Goal: Task Accomplishment & Management: Complete application form

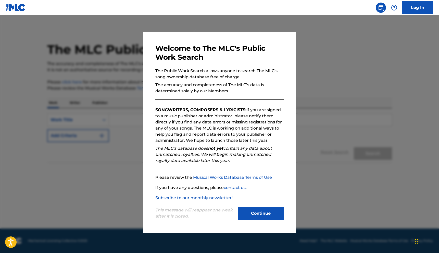
click at [264, 214] on button "Continue" at bounding box center [261, 213] width 46 height 13
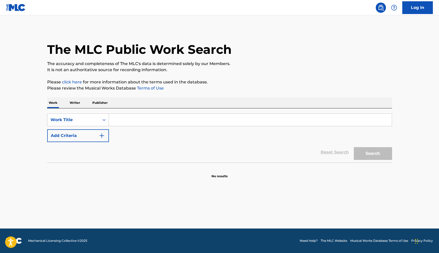
click at [173, 121] on input "Search Form" at bounding box center [250, 120] width 283 height 12
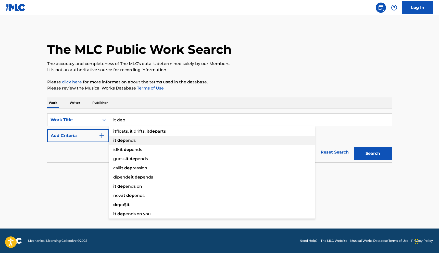
type input "it dep"
click at [127, 139] on span "ends" at bounding box center [131, 140] width 10 height 5
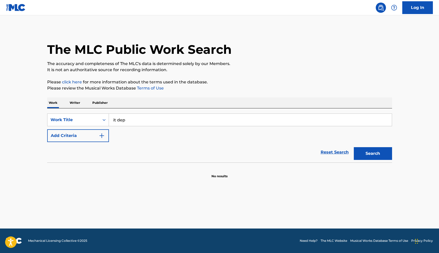
click at [101, 136] on img "Search Form" at bounding box center [102, 136] width 6 height 6
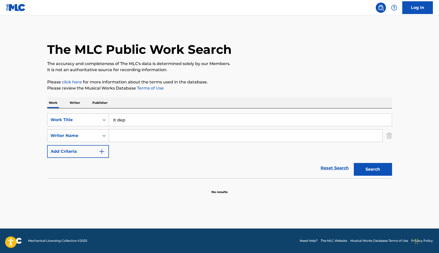
click at [121, 137] on input "Search Form" at bounding box center [246, 136] width 274 height 12
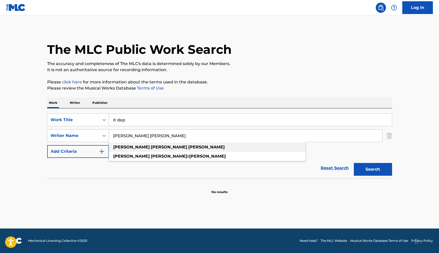
click at [128, 147] on strong "kenneth" at bounding box center [131, 147] width 37 height 5
type input "kenneth wayne wilson"
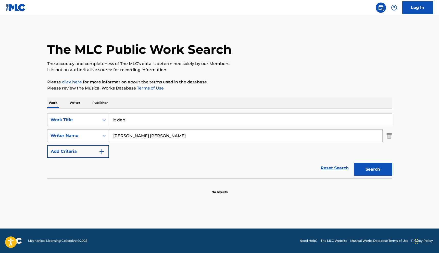
click at [103, 151] on img "Search Form" at bounding box center [102, 152] width 6 height 6
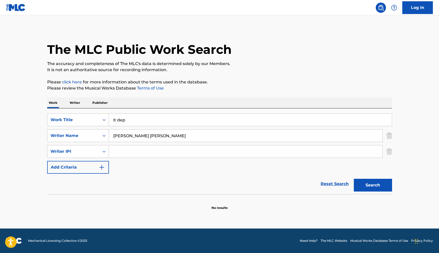
click at [102, 168] on img "Search Form" at bounding box center [102, 167] width 6 height 6
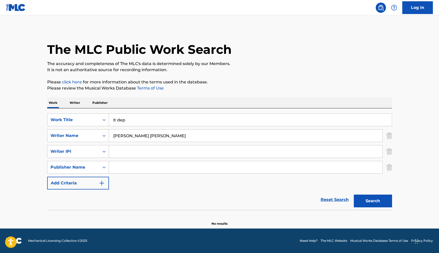
click at [102, 183] on img "Search Form" at bounding box center [102, 183] width 6 height 6
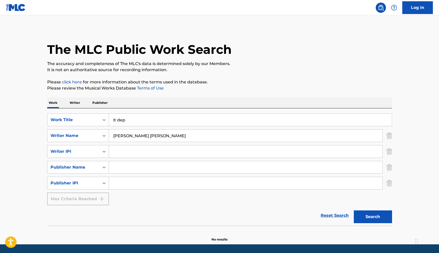
click at [114, 122] on input "it dep" at bounding box center [250, 120] width 283 height 12
click at [91, 212] on div "Reset Search Search" at bounding box center [219, 216] width 345 height 20
click at [135, 151] on input "Search Form" at bounding box center [246, 152] width 274 height 12
paste input "#541248666"
click at [116, 152] on input "#541248666" at bounding box center [246, 152] width 274 height 12
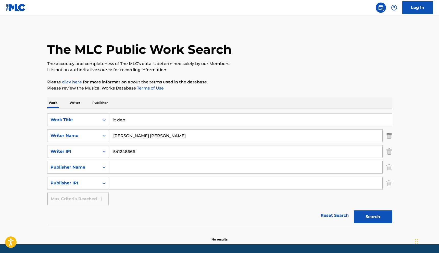
type input "541248666"
click at [123, 167] on input "Search Form" at bounding box center [246, 167] width 274 height 12
click at [104, 168] on icon "Search Form" at bounding box center [104, 167] width 5 height 5
click at [85, 194] on div "Publisher Name" at bounding box center [77, 193] width 61 height 13
click at [115, 169] on input "Search Form" at bounding box center [246, 167] width 274 height 12
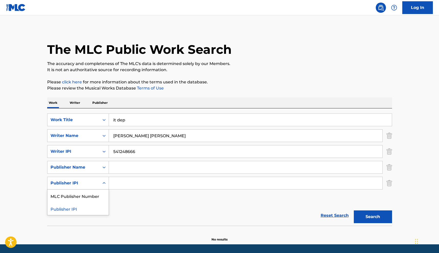
click at [104, 183] on icon "Search Form" at bounding box center [104, 183] width 3 height 2
click at [104, 169] on icon "Search Form" at bounding box center [104, 167] width 5 height 5
click at [135, 200] on div "SearchWithCriteria441daf2c-9bc6-4577-b7d9-9408cb789bbe Work Title it dep Search…" at bounding box center [219, 160] width 345 height 92
click at [133, 169] on input "Search Form" at bounding box center [246, 167] width 274 height 12
type input "KENNETH WAYNE WILSON"
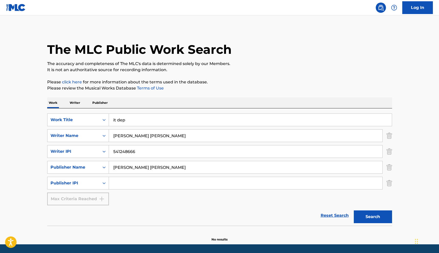
click at [128, 187] on input "Search Form" at bounding box center [246, 183] width 274 height 12
paste input "#541248666"
click at [116, 184] on input "#541248666" at bounding box center [246, 183] width 274 height 12
type input "541248666"
click at [129, 200] on div "SearchWithCriteria441daf2c-9bc6-4577-b7d9-9408cb789bbe Work Title it dep Search…" at bounding box center [219, 160] width 345 height 92
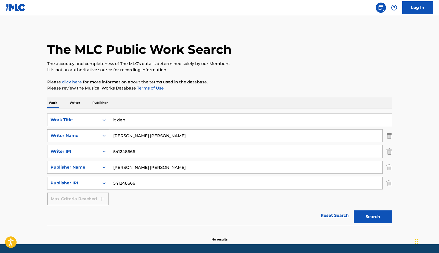
click at [104, 136] on icon "Search Form" at bounding box center [104, 135] width 5 height 5
click at [169, 137] on input "kenneth wayne wilson" at bounding box center [246, 136] width 274 height 12
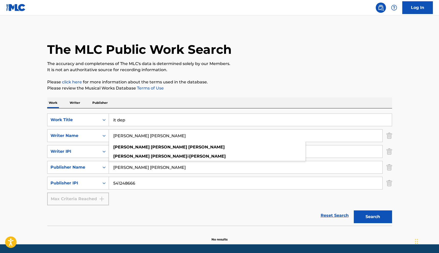
click at [151, 199] on div "SearchWithCriteria441daf2c-9bc6-4577-b7d9-9408cb789bbe Work Title it dep Search…" at bounding box center [219, 160] width 345 height 92
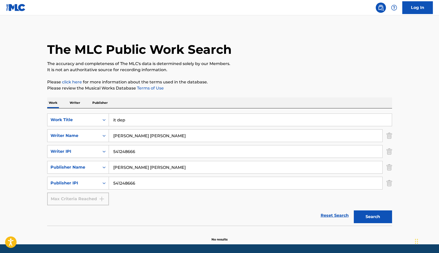
click at [76, 103] on p "Writer" at bounding box center [75, 103] width 14 height 11
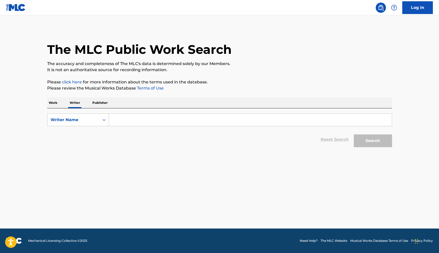
click at [55, 104] on p "Work" at bounding box center [53, 103] width 12 height 11
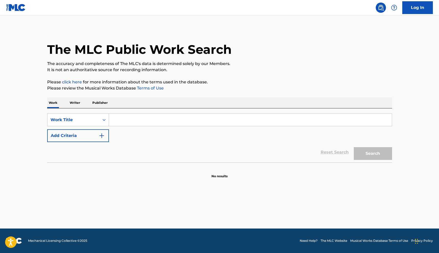
click at [98, 102] on p "Publisher" at bounding box center [100, 103] width 18 height 11
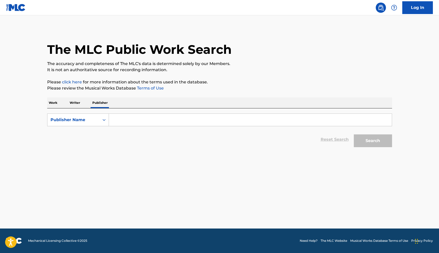
click at [76, 103] on p "Writer" at bounding box center [75, 103] width 14 height 11
click at [55, 103] on p "Work" at bounding box center [53, 103] width 12 height 11
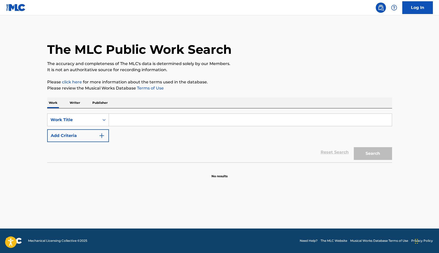
click at [78, 103] on p "Writer" at bounding box center [75, 103] width 14 height 11
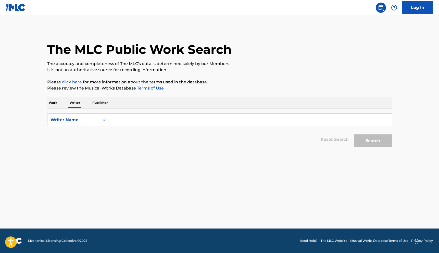
click at [117, 121] on input "Search Form" at bounding box center [250, 120] width 283 height 12
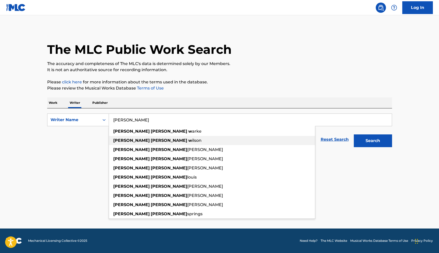
click at [125, 140] on strong "kenneth" at bounding box center [131, 140] width 37 height 5
type input "kenneth wayne wilson"
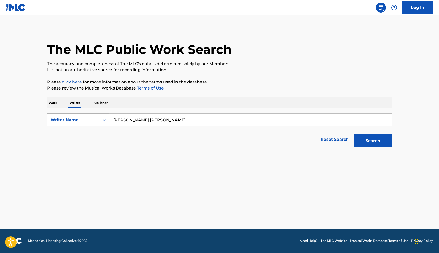
click at [104, 121] on icon "Search Form" at bounding box center [104, 119] width 5 height 5
click at [83, 136] on div "Writer IPI" at bounding box center [77, 132] width 61 height 13
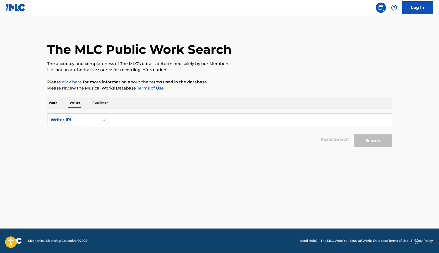
click at [121, 122] on input "Search Form" at bounding box center [250, 120] width 283 height 12
paste input "#541248666"
click at [116, 121] on input "#541248666" at bounding box center [250, 120] width 283 height 12
click at [372, 143] on button "Search" at bounding box center [373, 141] width 38 height 13
click at [374, 139] on button "Search" at bounding box center [373, 141] width 38 height 13
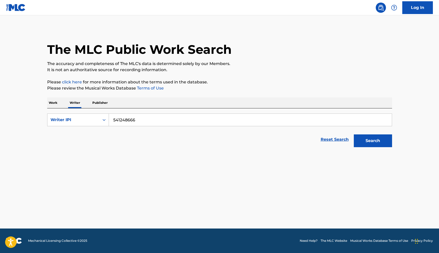
click at [114, 121] on input "541248666" at bounding box center [250, 120] width 283 height 12
click at [361, 148] on div "Search" at bounding box center [372, 139] width 41 height 20
click at [365, 146] on button "Search" at bounding box center [373, 141] width 38 height 13
click at [370, 144] on button "Search" at bounding box center [373, 141] width 38 height 13
click at [371, 142] on button "Search" at bounding box center [373, 141] width 38 height 13
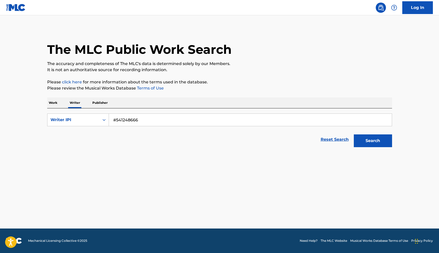
click at [116, 119] on input "#541248666" at bounding box center [250, 120] width 283 height 12
click at [148, 122] on input "541248666" at bounding box center [250, 120] width 283 height 12
type input "541248666"
drag, startPoint x: 140, startPoint y: 121, endPoint x: 91, endPoint y: 119, distance: 49.1
click at [91, 119] on div "SearchWithCriteriaeb0e0a3c-0d80-4cde-a5d8-f21956e50908 Writer IPI 541248666" at bounding box center [219, 120] width 345 height 13
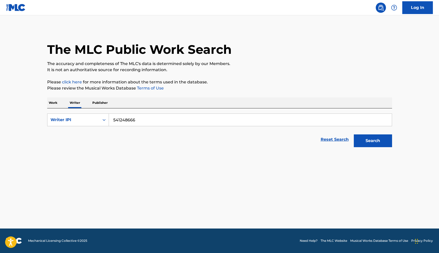
click at [369, 144] on button "Search" at bounding box center [373, 141] width 38 height 13
click at [102, 119] on icon "Search Form" at bounding box center [104, 119] width 5 height 5
click at [132, 147] on div "Reset Search Search" at bounding box center [219, 139] width 345 height 20
click at [104, 122] on icon "Search Form" at bounding box center [104, 119] width 5 height 5
click at [78, 133] on div "Writer Name" at bounding box center [77, 132] width 61 height 13
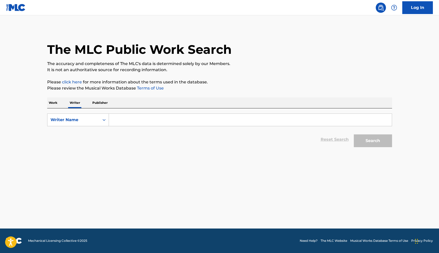
click at [113, 122] on input "Search Form" at bounding box center [250, 120] width 283 height 12
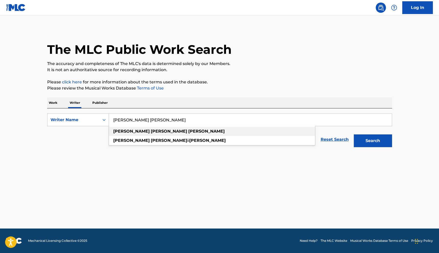
click at [188, 133] on strong "wilson" at bounding box center [206, 131] width 37 height 5
type input "kenneth wayne wilson"
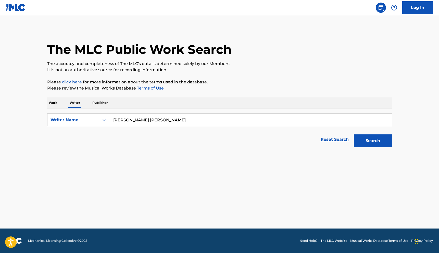
click at [372, 142] on button "Search" at bounding box center [373, 141] width 38 height 13
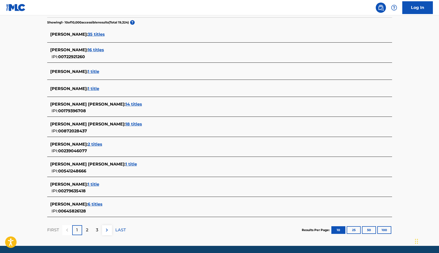
scroll to position [134, 0]
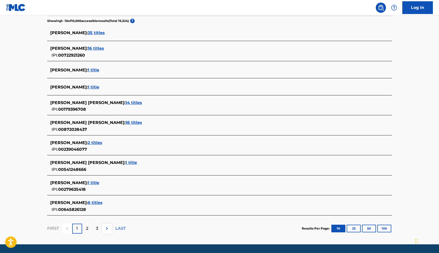
click at [384, 229] on button "100" at bounding box center [385, 229] width 14 height 8
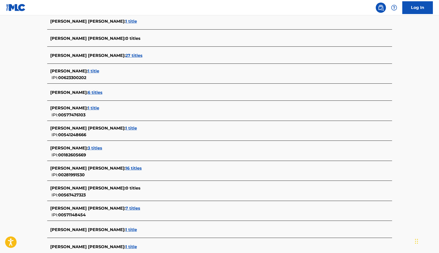
scroll to position [1462, 0]
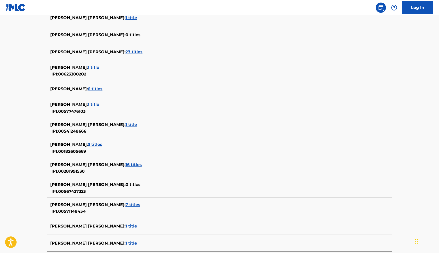
click at [126, 124] on span "1 title" at bounding box center [131, 124] width 11 height 5
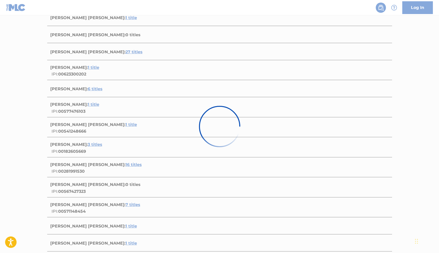
scroll to position [9, 0]
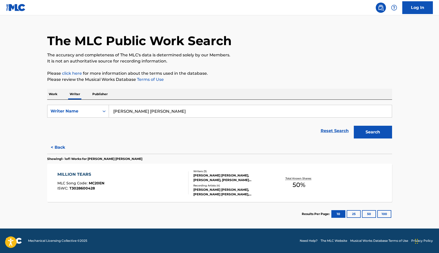
click at [251, 182] on div "KENNETH WAYNE WILSON, REGINALD D PERRY, CHANTAL LOUISE CASSANDRA GREATOREX" at bounding box center [232, 177] width 77 height 9
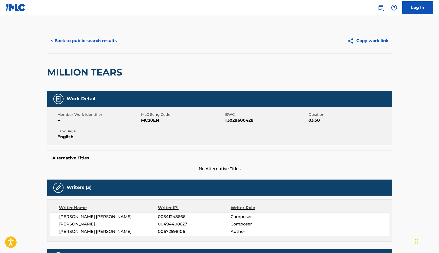
click at [366, 42] on button "Copy work link" at bounding box center [368, 40] width 48 height 13
click at [99, 42] on button "< Back to public search results" at bounding box center [83, 40] width 73 height 13
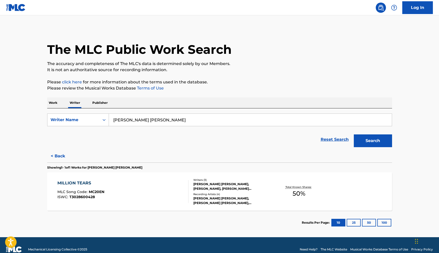
click at [16, 249] on img at bounding box center [14, 250] width 16 height 6
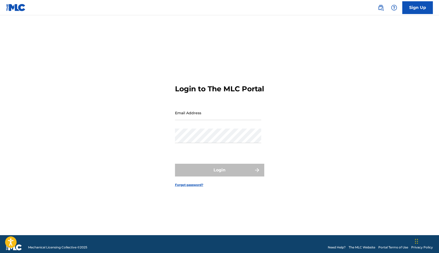
scroll to position [7, 0]
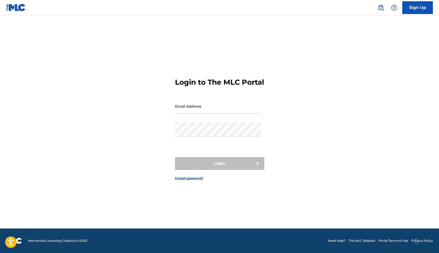
click at [381, 7] on img at bounding box center [381, 8] width 6 height 6
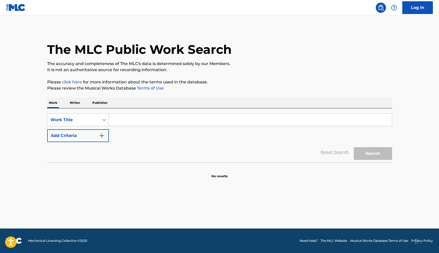
click at [74, 83] on link "click here" at bounding box center [72, 82] width 20 height 5
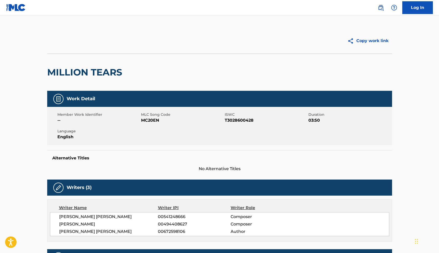
click at [413, 8] on link "Log In" at bounding box center [418, 7] width 31 height 13
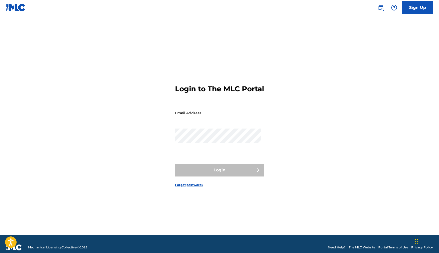
click at [195, 120] on input "Email Address" at bounding box center [218, 113] width 86 height 15
type input "[EMAIL_ADDRESS][DOMAIN_NAME]"
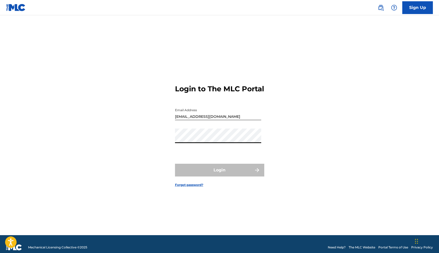
click at [159, 179] on div "Login to The MLC Portal Email Address beatsbykenwill@gmail.com Password Login F…" at bounding box center [220, 131] width 358 height 207
click at [172, 106] on div "Login to The MLC Portal Email Address beatsbykenwill@gmail.com Password Login F…" at bounding box center [220, 131] width 358 height 207
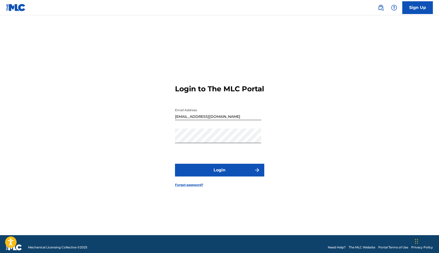
click at [191, 169] on button "Login" at bounding box center [219, 170] width 89 height 13
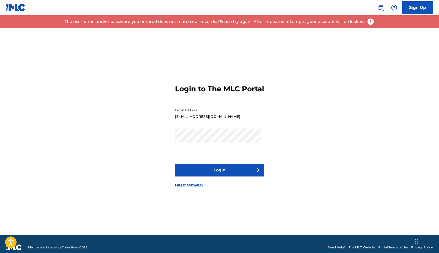
click at [14, 4] on img at bounding box center [16, 7] width 20 height 7
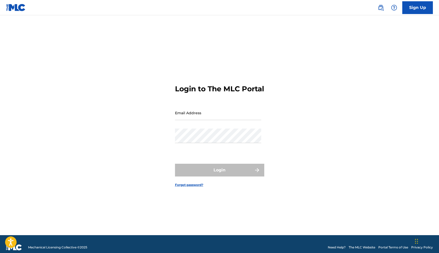
click at [17, 8] on img at bounding box center [16, 7] width 20 height 7
click at [10, 5] on img at bounding box center [16, 7] width 20 height 7
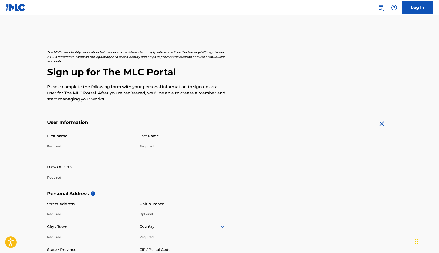
click at [102, 138] on input "First Name" at bounding box center [90, 136] width 86 height 15
type input "Kenneth"
type input "Wilson"
type input "[STREET_ADDRESS]"
type input "[GEOGRAPHIC_DATA]"
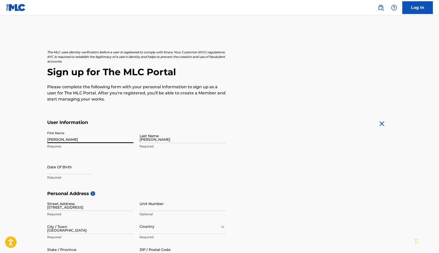
type input "[GEOGRAPHIC_DATA]"
type input "NJ"
type input "08016"
type input "609"
type input "3417163"
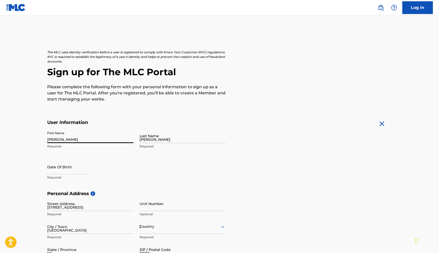
type input "[EMAIL_ADDRESS][DOMAIN_NAME]"
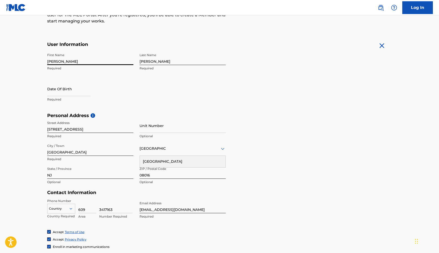
scroll to position [79, 0]
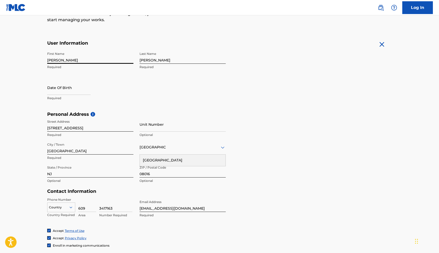
click at [79, 91] on input "text" at bounding box center [68, 87] width 43 height 15
select select "8"
select select "2025"
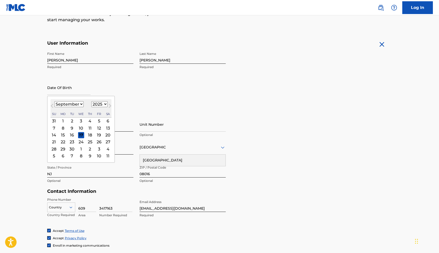
click at [81, 104] on select "January February March April May June July August September October November De…" at bounding box center [68, 104] width 29 height 6
select select "1"
click at [103, 105] on select "1899 1900 1901 1902 1903 1904 1905 1906 1907 1908 1909 1910 1911 1912 1913 1914…" at bounding box center [99, 104] width 16 height 6
select select "1984"
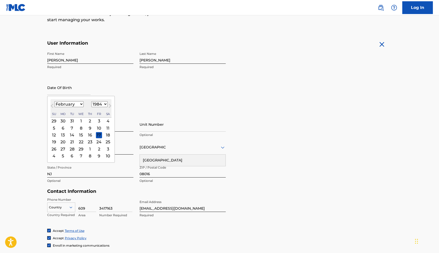
click at [62, 135] on div "13" at bounding box center [63, 135] width 6 height 6
type input "February 13 1984"
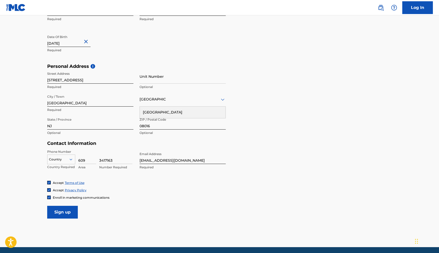
scroll to position [146, 0]
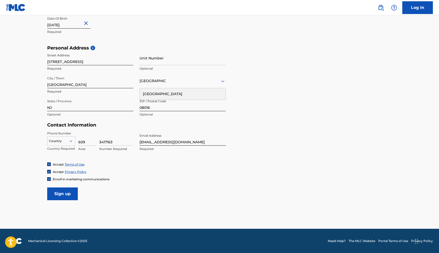
click at [72, 140] on icon at bounding box center [70, 141] width 3 height 2
click at [61, 150] on div "US, [GEOGRAPHIC_DATA] +1" at bounding box center [61, 154] width 28 height 20
click at [192, 140] on input "[EMAIL_ADDRESS][DOMAIN_NAME]" at bounding box center [183, 138] width 86 height 15
drag, startPoint x: 161, startPoint y: 142, endPoint x: 130, endPoint y: 141, distance: 31.4
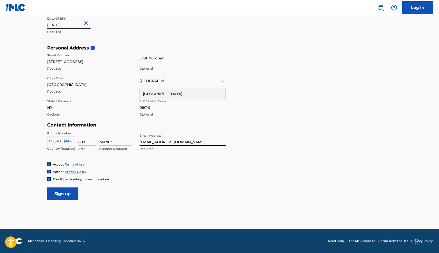
click at [130, 141] on div "Phone Number US, CA +1 Country Required 609 Area 3417163 Number Required Email …" at bounding box center [136, 146] width 179 height 31
type input "[EMAIL_ADDRESS][DOMAIN_NAME]"
click at [256, 127] on form "User Information First Name Kenneth Required Last Name Wilson Required Date Of …" at bounding box center [219, 87] width 345 height 227
click at [65, 194] on input "Sign up" at bounding box center [62, 194] width 31 height 13
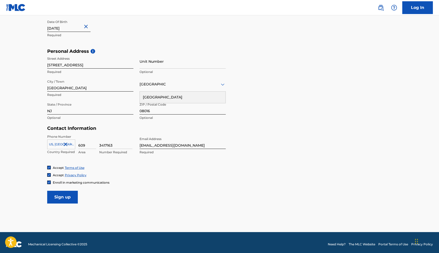
scroll to position [143, 0]
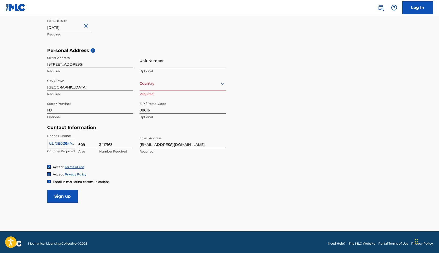
click at [67, 198] on input "Sign up" at bounding box center [62, 196] width 31 height 13
click at [172, 87] on div "Country" at bounding box center [183, 83] width 86 height 15
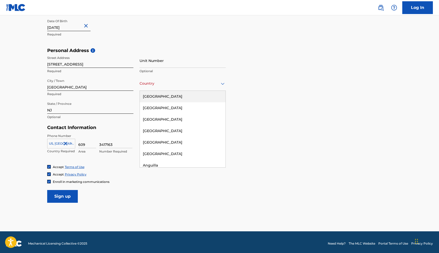
click at [166, 96] on div "[GEOGRAPHIC_DATA]" at bounding box center [183, 96] width 86 height 11
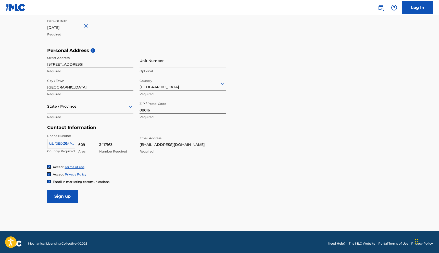
click at [116, 108] on div at bounding box center [90, 106] width 86 height 6
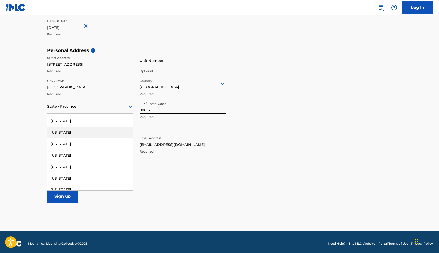
scroll to position [323, 0]
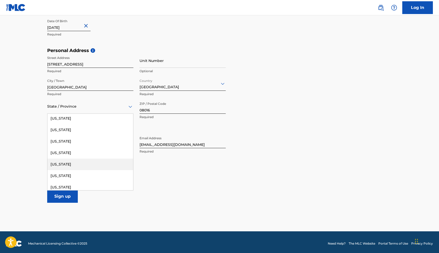
click at [71, 163] on div "New Jersey" at bounding box center [90, 164] width 86 height 11
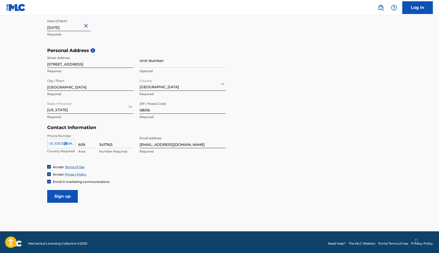
click at [59, 196] on input "Sign up" at bounding box center [62, 196] width 31 height 13
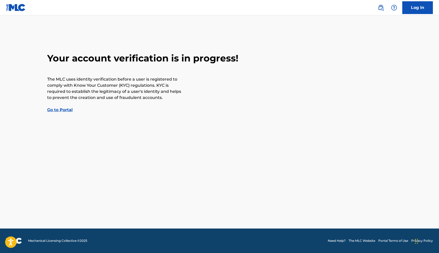
click at [68, 110] on link "Go to Portal" at bounding box center [60, 110] width 26 height 5
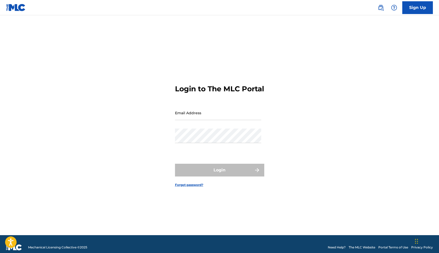
click at [13, 8] on img at bounding box center [16, 7] width 20 height 7
click at [17, 250] on img at bounding box center [14, 248] width 16 height 6
click at [380, 9] on img at bounding box center [381, 8] width 6 height 6
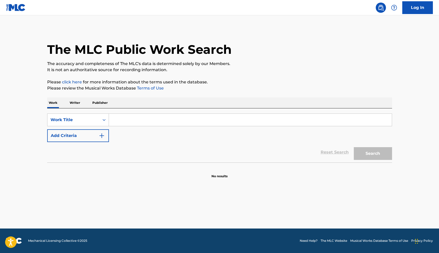
click at [123, 121] on input "Search Form" at bounding box center [250, 120] width 283 height 12
click at [117, 120] on input "id depe" at bounding box center [250, 120] width 283 height 12
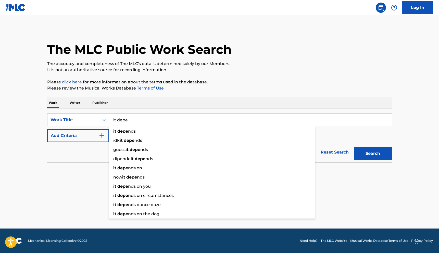
click at [130, 120] on input "it depe" at bounding box center [250, 120] width 283 height 12
click at [133, 131] on span "nds" at bounding box center [132, 131] width 8 height 5
type input "it depends"
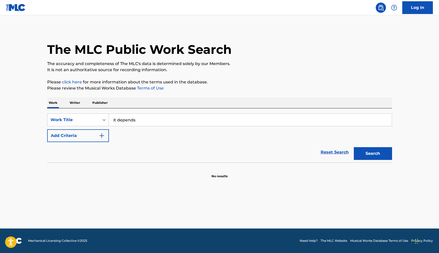
click at [371, 154] on button "Search" at bounding box center [373, 153] width 38 height 13
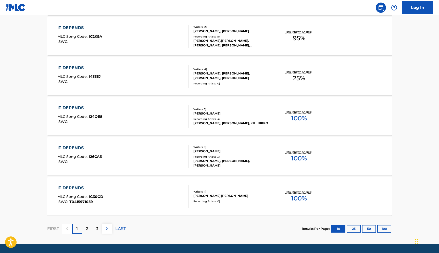
scroll to position [372, 0]
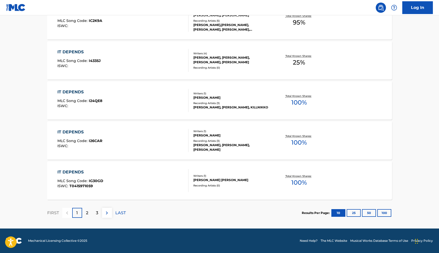
click at [355, 213] on button "25" at bounding box center [354, 213] width 14 height 8
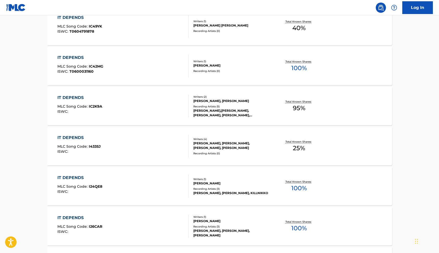
scroll to position [0, 0]
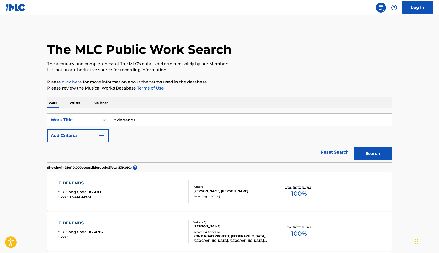
click at [102, 135] on img "Search Form" at bounding box center [102, 136] width 6 height 6
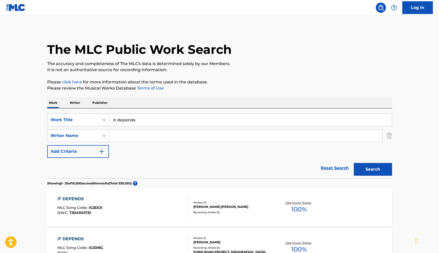
click at [125, 136] on input "Search Form" at bounding box center [246, 136] width 274 height 12
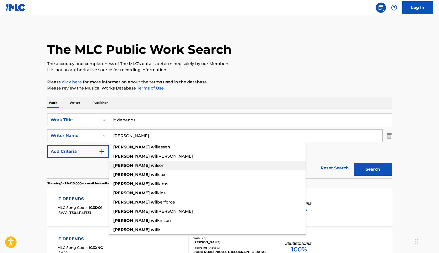
click at [151, 165] on strong "wil" at bounding box center [154, 165] width 6 height 5
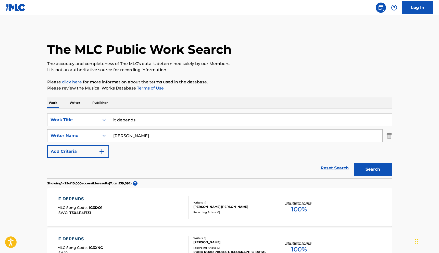
click at [378, 168] on button "Search" at bounding box center [373, 169] width 38 height 13
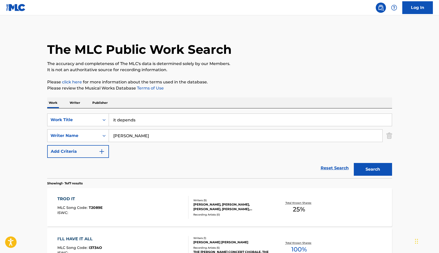
click at [133, 136] on input "kenneth wilson" at bounding box center [246, 136] width 274 height 12
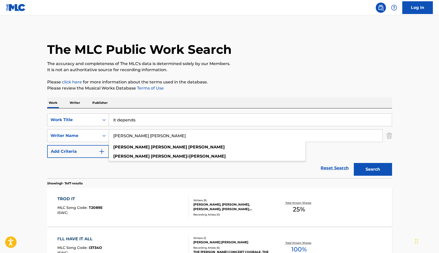
type input "kenneth wayne wilson"
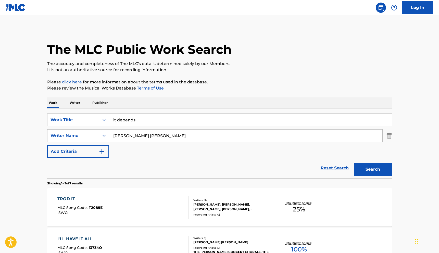
click at [347, 154] on div "SearchWithCriteriac547549a-da21-4d01-b201-1be3ff3c4dbc Work Title it depends Se…" at bounding box center [219, 136] width 345 height 44
click at [372, 170] on button "Search" at bounding box center [373, 169] width 38 height 13
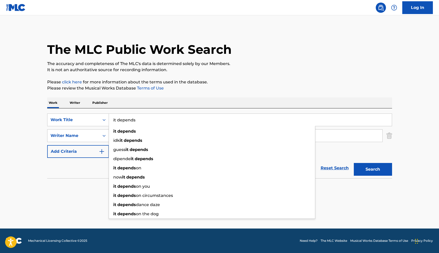
drag, startPoint x: 138, startPoint y: 123, endPoint x: 94, endPoint y: 111, distance: 45.2
click at [94, 111] on div "SearchWithCriteriac547549a-da21-4d01-b201-1be3ff3c4dbc Work Title it depends it…" at bounding box center [219, 144] width 345 height 70
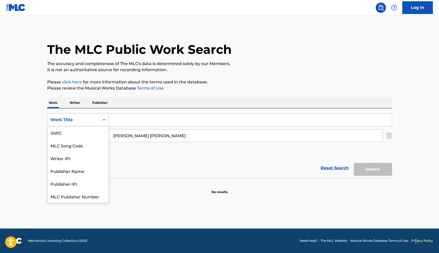
click at [106, 118] on icon "Search Form" at bounding box center [104, 119] width 5 height 5
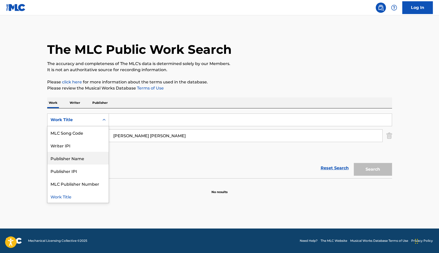
click at [87, 159] on div "Publisher Name" at bounding box center [77, 158] width 61 height 13
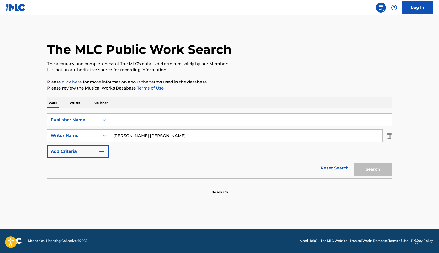
click at [119, 122] on input "Search Form" at bounding box center [250, 120] width 283 height 12
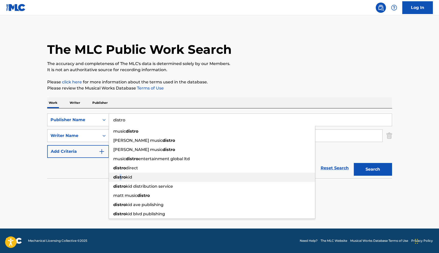
click at [120, 178] on strong "distro" at bounding box center [119, 177] width 13 height 5
type input "distrokid"
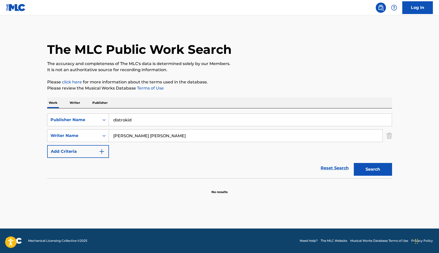
click at [367, 169] on button "Search" at bounding box center [373, 169] width 38 height 13
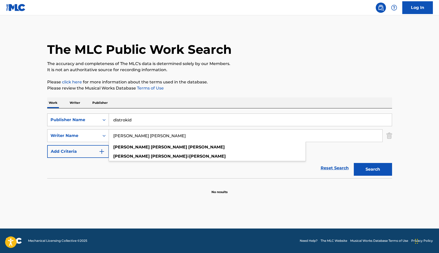
drag, startPoint x: 163, startPoint y: 138, endPoint x: 60, endPoint y: 124, distance: 104.8
click at [62, 124] on div "SearchWithCriteriaf53dbc15-6f5d-4bfd-8ffa-6d65f6038d33 Publisher Name distrokid…" at bounding box center [219, 136] width 345 height 44
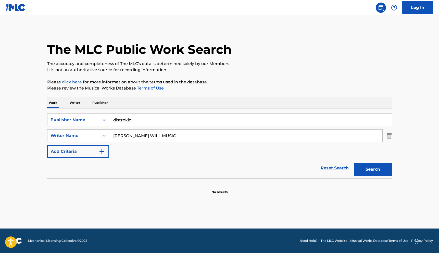
click at [371, 173] on button "Search" at bounding box center [373, 169] width 38 height 13
click at [124, 136] on input "KEN WILL MUSIC" at bounding box center [246, 136] width 274 height 12
click at [135, 137] on input "KENWILL MUSIC" at bounding box center [246, 136] width 274 height 12
type input "KENWILLMUSIC"
click at [363, 166] on button "Search" at bounding box center [373, 169] width 38 height 13
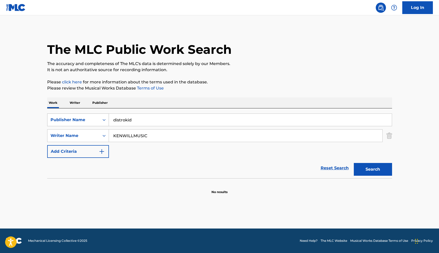
drag, startPoint x: 233, startPoint y: 123, endPoint x: 94, endPoint y: 117, distance: 139.0
click at [98, 117] on div "SearchWithCriteriaf53dbc15-6f5d-4bfd-8ffa-6d65f6038d33 Publisher Name distrokid" at bounding box center [219, 120] width 345 height 13
click at [294, 162] on div "Reset Search Search" at bounding box center [219, 168] width 345 height 20
click at [318, 122] on input "Search Form" at bounding box center [250, 120] width 283 height 12
click at [102, 121] on icon "Search Form" at bounding box center [104, 119] width 5 height 5
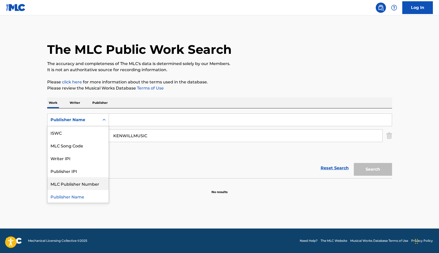
click at [84, 185] on div "MLC Publisher Number" at bounding box center [77, 183] width 61 height 13
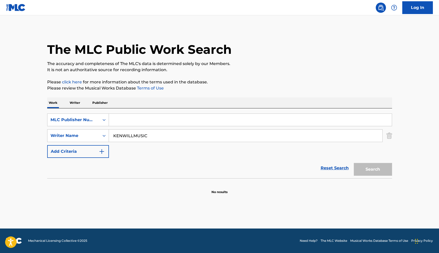
click at [317, 144] on div "SearchWithCriteria1ec9c940-6b16-48b6-be38-f7532e46c5c0 MLC Publisher Number Sea…" at bounding box center [219, 136] width 345 height 44
click at [316, 132] on input "KENWILLMUSIC" at bounding box center [246, 136] width 274 height 12
click at [309, 132] on input "KENWILLMUSIC" at bounding box center [246, 136] width 274 height 12
click at [124, 136] on input "KENWILLMUSIC" at bounding box center [246, 136] width 274 height 12
click at [135, 137] on input "KEN WILLMUSIC" at bounding box center [246, 136] width 274 height 12
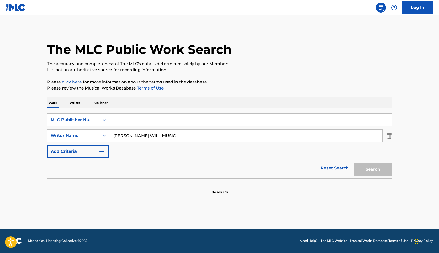
drag, startPoint x: 155, startPoint y: 138, endPoint x: 136, endPoint y: 136, distance: 19.7
click at [136, 136] on input "KEN WILL MUSIC" at bounding box center [246, 136] width 274 height 12
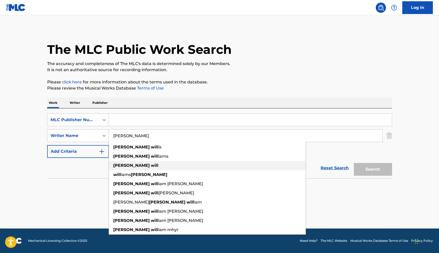
click at [151, 165] on strong "will" at bounding box center [155, 165] width 8 height 5
type input "ken will"
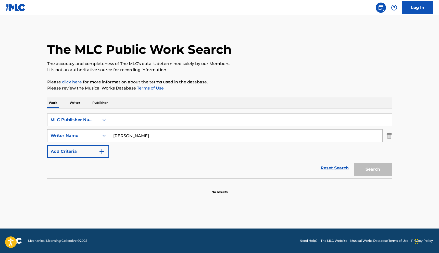
click at [118, 118] on input "Search Form" at bounding box center [250, 120] width 283 height 12
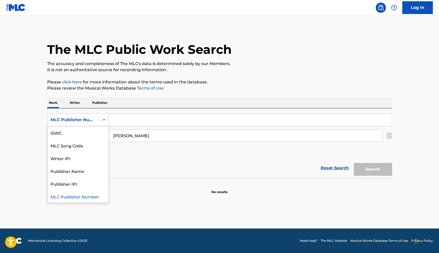
click at [104, 119] on icon "Search Form" at bounding box center [104, 119] width 5 height 5
click at [84, 156] on div "Writer IPI" at bounding box center [77, 158] width 61 height 13
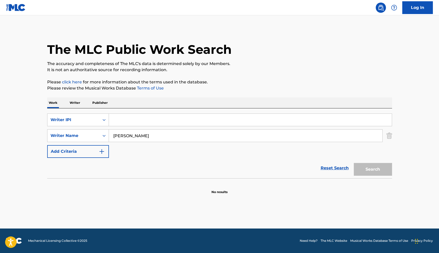
click at [136, 115] on input "Search Form" at bounding box center [250, 120] width 283 height 12
click at [135, 116] on input "Search Form" at bounding box center [250, 120] width 283 height 12
paste input "541248666"
type input "541248666"
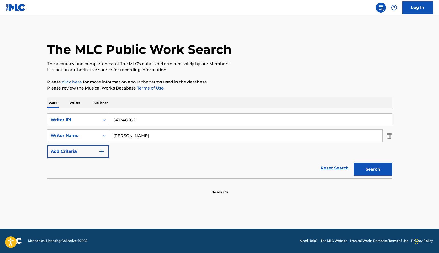
click at [374, 169] on button "Search" at bounding box center [373, 169] width 38 height 13
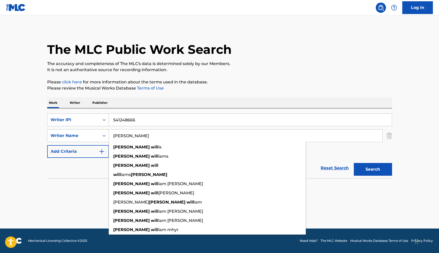
drag, startPoint x: 133, startPoint y: 140, endPoint x: 101, endPoint y: 127, distance: 34.3
click at [102, 127] on div "SearchWithCriteria0a05bfab-5e62-4d7f-b340-ec43ef6963c0 Writer IPI 541248666 Sea…" at bounding box center [219, 136] width 345 height 44
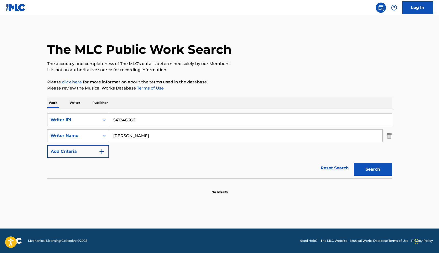
click at [392, 133] on img "Search Form" at bounding box center [390, 135] width 6 height 13
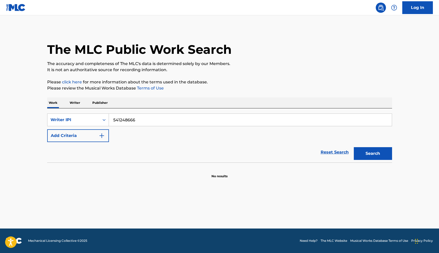
click at [371, 151] on button "Search" at bounding box center [373, 153] width 38 height 13
click at [345, 152] on link "Reset Search" at bounding box center [334, 152] width 33 height 11
click at [119, 120] on input "Search Form" at bounding box center [250, 120] width 283 height 12
paste input "541248666"
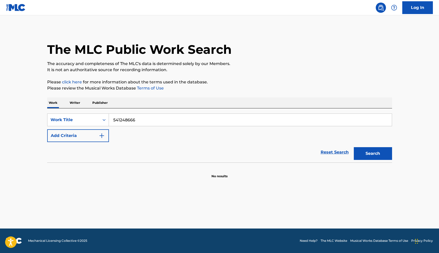
type input "541248666"
click at [372, 154] on button "Search" at bounding box center [373, 153] width 38 height 13
click at [99, 103] on p "Publisher" at bounding box center [100, 103] width 18 height 11
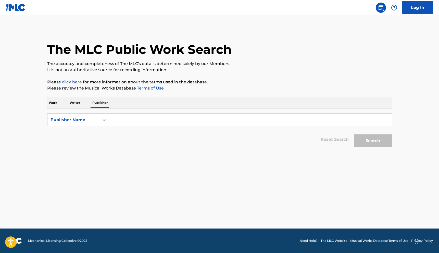
click at [125, 122] on input "Search Form" at bounding box center [250, 120] width 283 height 12
paste input "541248666"
type input "541248666"
click at [375, 142] on button "Search" at bounding box center [373, 141] width 38 height 13
click at [103, 121] on icon "Search Form" at bounding box center [104, 119] width 5 height 5
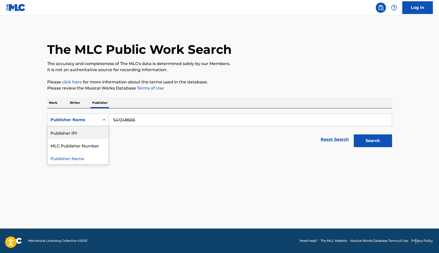
click at [93, 130] on div "Publisher IPI" at bounding box center [77, 132] width 61 height 13
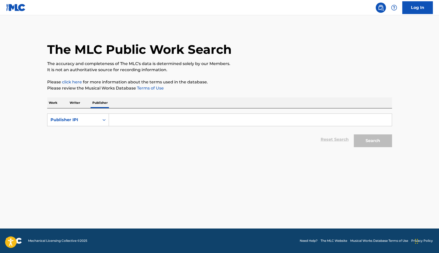
click at [348, 121] on input "Search Form" at bounding box center [250, 120] width 283 height 12
paste input "541248666"
type input "541248666"
click at [379, 142] on button "Search" at bounding box center [373, 141] width 38 height 13
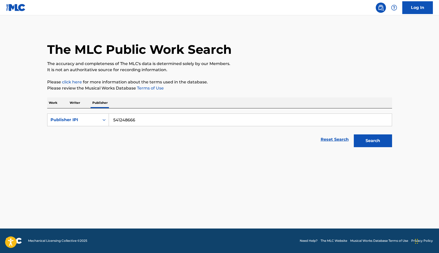
click at [73, 103] on p "Writer" at bounding box center [75, 103] width 14 height 11
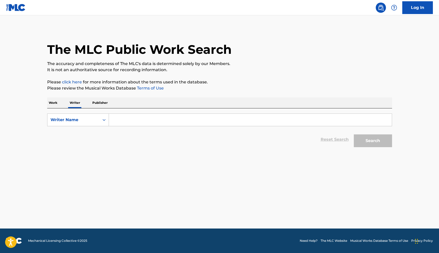
click at [118, 121] on input "Search Form" at bounding box center [250, 120] width 283 height 12
click at [103, 120] on icon "Search Form" at bounding box center [104, 119] width 5 height 5
click at [93, 129] on div "Writer IPI" at bounding box center [77, 132] width 61 height 13
click at [122, 122] on input "Search Form" at bounding box center [250, 120] width 283 height 12
paste input "541248666"
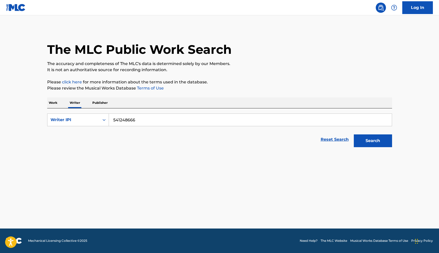
type input "541248666"
click at [372, 139] on button "Search" at bounding box center [373, 141] width 38 height 13
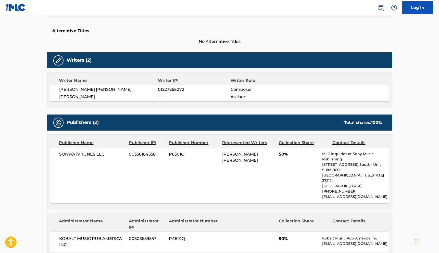
scroll to position [126, 0]
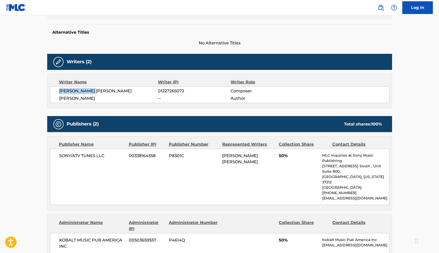
drag, startPoint x: 101, startPoint y: 90, endPoint x: 59, endPoint y: 93, distance: 42.7
click at [59, 93] on div "DONTE ONONIEWU 01227265072 Composer DEVANTE MCCREARY -- Author" at bounding box center [220, 95] width 340 height 17
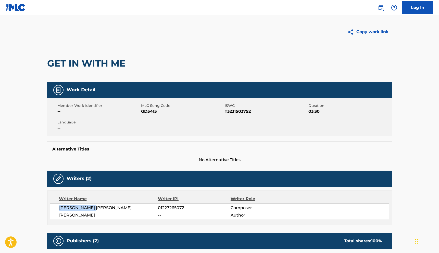
scroll to position [5, 0]
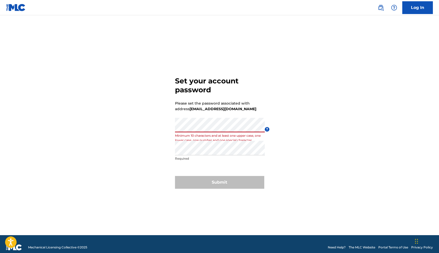
click at [131, 127] on div "Set your account password Please set the password associated with address [EMAI…" at bounding box center [220, 131] width 358 height 207
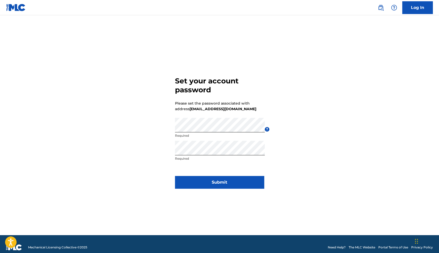
click at [196, 180] on button "Submit" at bounding box center [219, 182] width 89 height 13
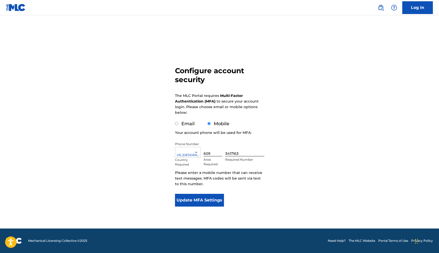
click at [195, 201] on button "Update MFA Settings" at bounding box center [199, 200] width 49 height 13
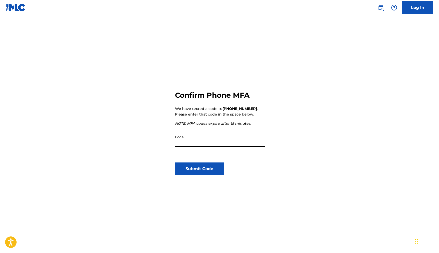
click at [204, 144] on input "Code" at bounding box center [220, 140] width 90 height 15
type input "301840"
click at [197, 169] on button "Submit Code" at bounding box center [199, 169] width 49 height 13
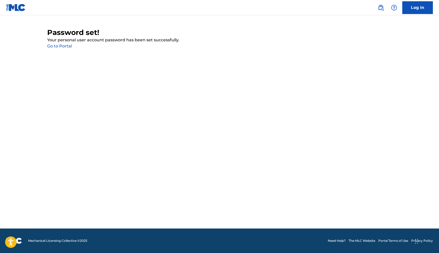
click at [66, 46] on link "Go to Portal" at bounding box center [59, 46] width 25 height 5
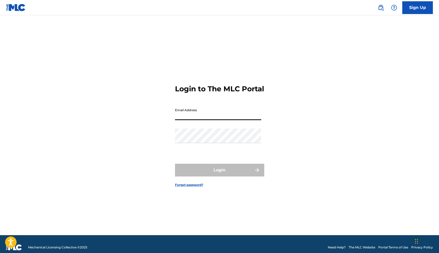
click at [194, 119] on input "Email Address" at bounding box center [218, 113] width 86 height 15
type input "[EMAIL_ADDRESS][DOMAIN_NAME]"
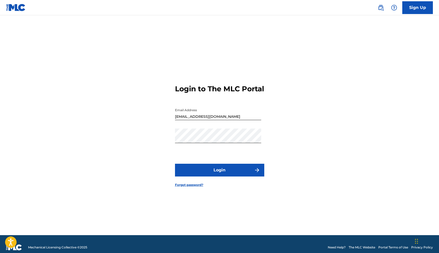
click at [221, 176] on button "Login" at bounding box center [219, 170] width 89 height 13
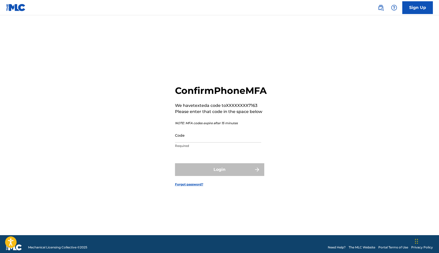
click at [210, 143] on input "Code" at bounding box center [218, 135] width 86 height 15
type input "729571"
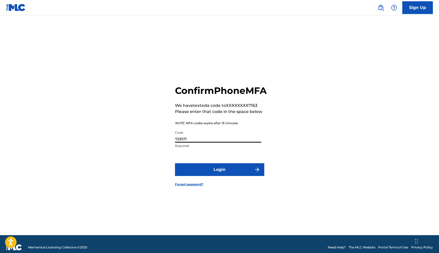
click at [218, 174] on button "Login" at bounding box center [219, 169] width 89 height 13
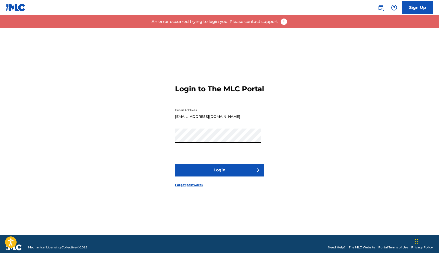
click at [203, 173] on button "Login" at bounding box center [219, 170] width 89 height 13
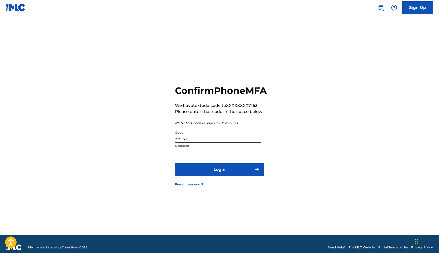
drag, startPoint x: 196, startPoint y: 144, endPoint x: 150, endPoint y: 142, distance: 45.3
click at [151, 142] on div "Confirm Phone MFA We have texted a code to XXXXXXXX7163 Please enter that code …" at bounding box center [220, 131] width 358 height 207
type input "306797"
click at [190, 176] on button "Login" at bounding box center [219, 169] width 89 height 13
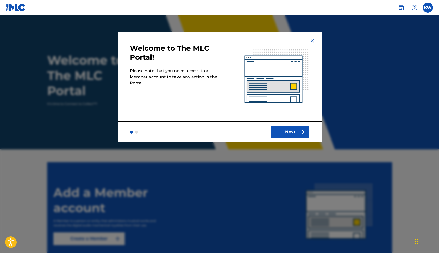
click at [290, 136] on button "Next" at bounding box center [290, 132] width 38 height 13
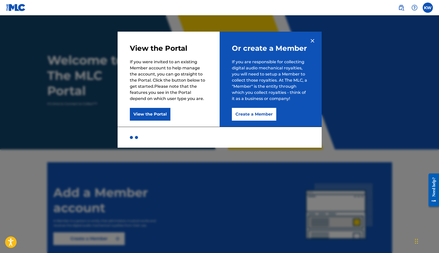
click at [153, 112] on button "View the Portal" at bounding box center [150, 114] width 41 height 13
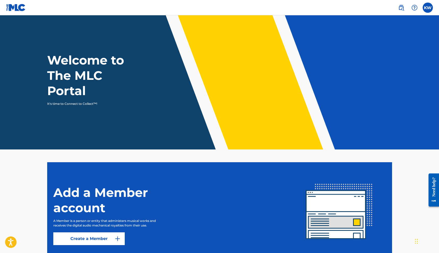
click at [112, 239] on link "Create a Member" at bounding box center [89, 239] width 72 height 13
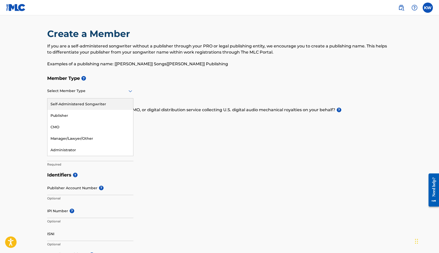
click at [106, 94] on div "Select Member Type" at bounding box center [90, 91] width 86 height 15
click at [89, 137] on div "Manager/Lawyer/Other" at bounding box center [90, 138] width 86 height 11
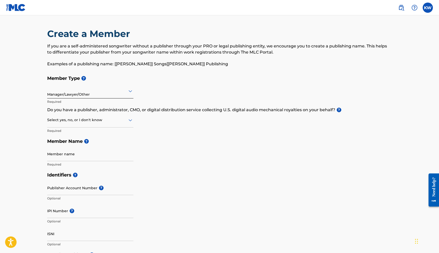
click at [93, 123] on div at bounding box center [90, 120] width 86 height 6
click at [87, 155] on div "I don't know" at bounding box center [90, 156] width 86 height 11
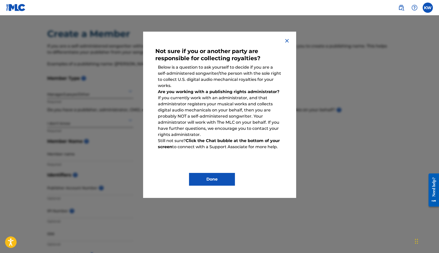
click at [200, 180] on button "Done" at bounding box center [212, 179] width 46 height 13
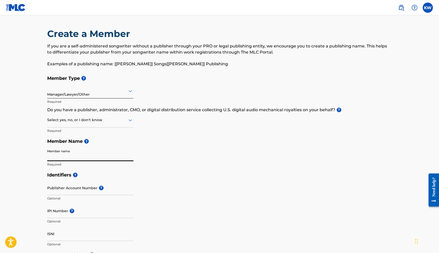
click at [100, 158] on input "Member name" at bounding box center [90, 154] width 86 height 15
type input "Kenneth Wayne Wilson"
type input "19 Meadowview drive"
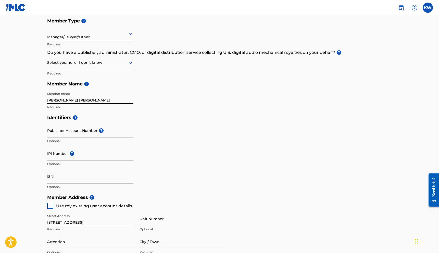
scroll to position [61, 0]
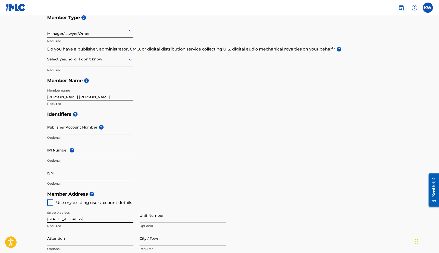
click at [85, 132] on input "Publisher Account Number ?" at bounding box center [90, 127] width 86 height 15
click at [109, 117] on h5 "Identifiers ?" at bounding box center [219, 114] width 345 height 11
click at [87, 154] on input "IPI Number ?" at bounding box center [90, 150] width 86 height 15
paste input "TCACT1690512"
type input "TCACT1690512"
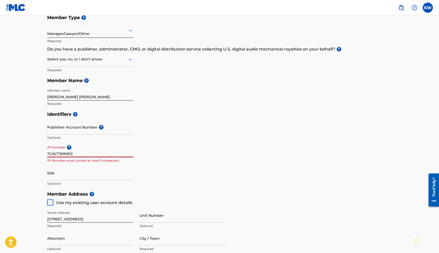
drag, startPoint x: 90, startPoint y: 152, endPoint x: 2, endPoint y: 152, distance: 88.9
click at [2, 152] on main "Create a Member If you are a self-administered songwriter without a publisher t…" at bounding box center [219, 184] width 439 height 459
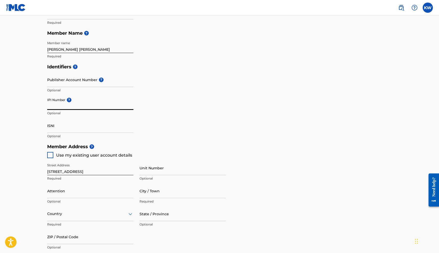
scroll to position [110, 0]
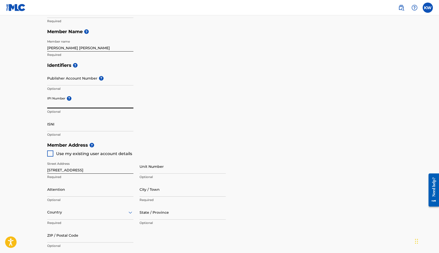
click at [61, 104] on input "IPI Number ?" at bounding box center [90, 101] width 86 height 15
paste input "541248666"
type input "541248666"
click at [66, 127] on input "ISNI" at bounding box center [90, 124] width 86 height 15
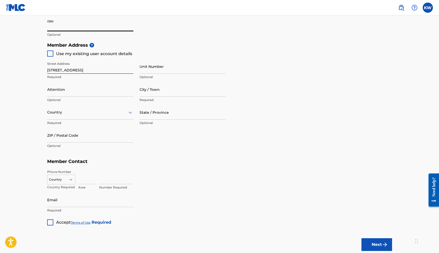
scroll to position [213, 0]
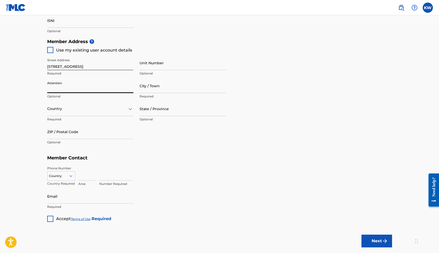
click at [69, 89] on input "Attention" at bounding box center [90, 86] width 86 height 15
type input "Kenneth Wayne Wilson"
type input "Burlington"
type input "United States"
type input "NJ"
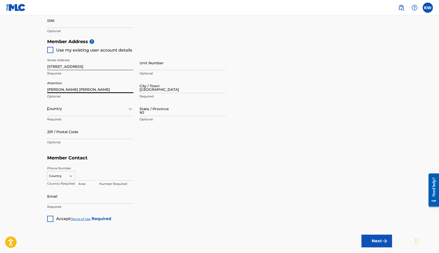
type input "08016"
type input "609"
type input "3417163"
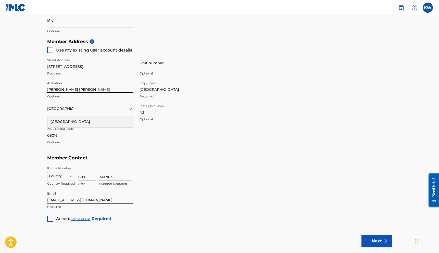
click at [51, 217] on div at bounding box center [50, 219] width 6 height 6
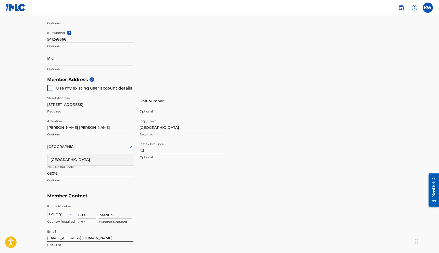
scroll to position [168, 0]
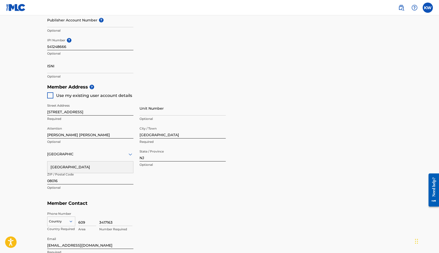
click at [51, 95] on div at bounding box center [50, 95] width 6 height 6
type input "[EMAIL_ADDRESS][DOMAIN_NAME]"
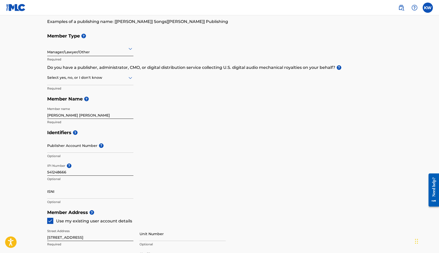
scroll to position [47, 0]
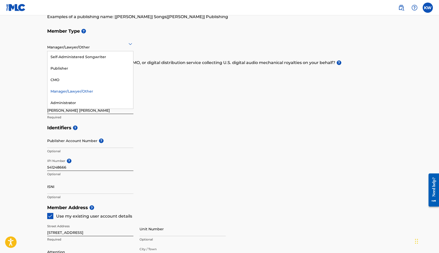
click at [130, 44] on icon at bounding box center [131, 44] width 4 height 2
click at [108, 55] on div "Self-Administered Songwriter" at bounding box center [90, 56] width 86 height 11
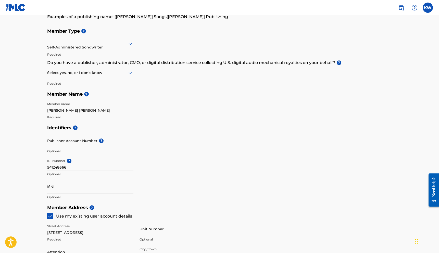
scroll to position [245, 0]
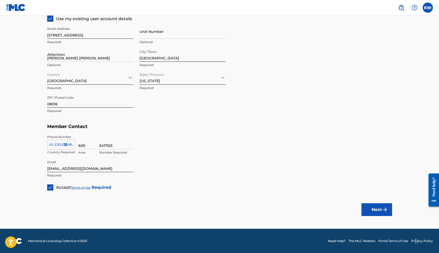
click at [376, 208] on button "Next" at bounding box center [377, 210] width 31 height 13
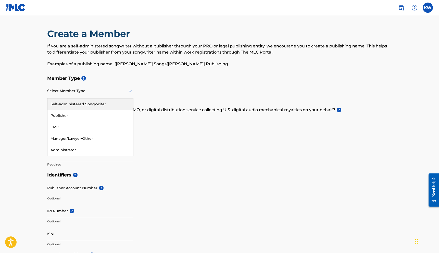
click at [94, 93] on div at bounding box center [90, 91] width 86 height 6
click at [89, 104] on div "Self-Administered Songwriter" at bounding box center [90, 104] width 86 height 11
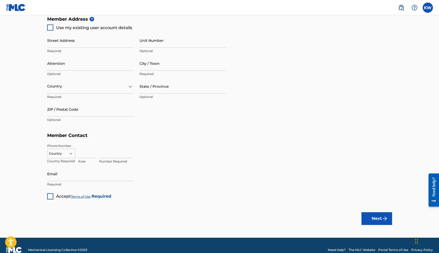
scroll to position [245, 0]
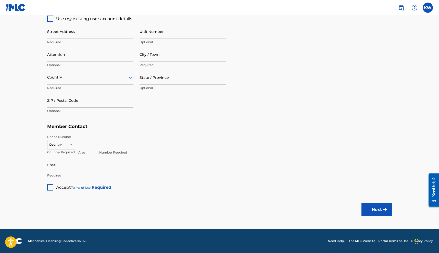
click at [50, 186] on div at bounding box center [50, 188] width 6 height 6
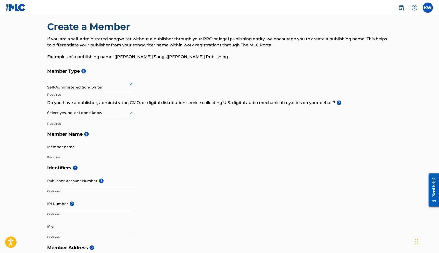
scroll to position [0, 0]
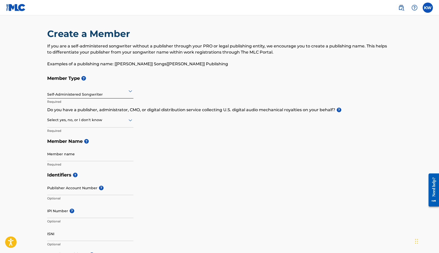
click at [429, 6] on label at bounding box center [428, 8] width 10 height 10
click at [428, 8] on input "KW Kenneth Wilson beatsbykenwill@gmail.com Notification Preferences Profile Log…" at bounding box center [428, 8] width 0 height 0
click at [378, 63] on link "Profile" at bounding box center [378, 63] width 10 height 5
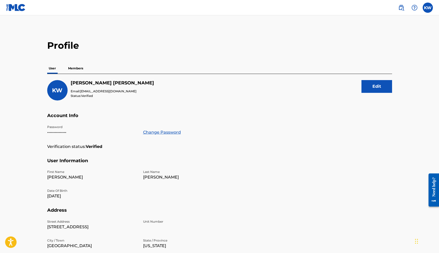
click at [79, 69] on p "Members" at bounding box center [76, 68] width 18 height 11
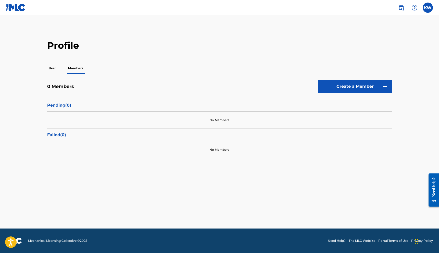
click at [54, 68] on p "User" at bounding box center [52, 68] width 10 height 11
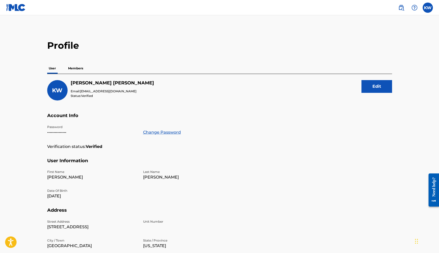
click at [20, 10] on img at bounding box center [16, 7] width 20 height 7
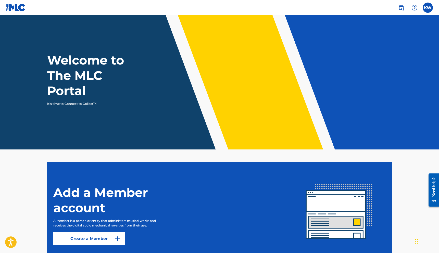
click at [87, 75] on h1 "Welcome to The MLC Portal" at bounding box center [95, 76] width 96 height 46
click at [402, 7] on img at bounding box center [402, 8] width 6 height 6
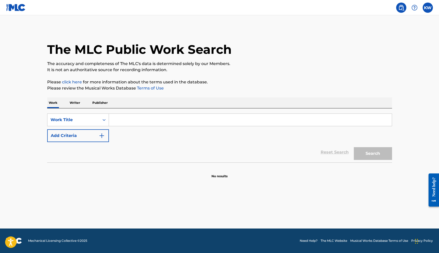
click at [122, 121] on input "Search Form" at bounding box center [250, 120] width 283 height 12
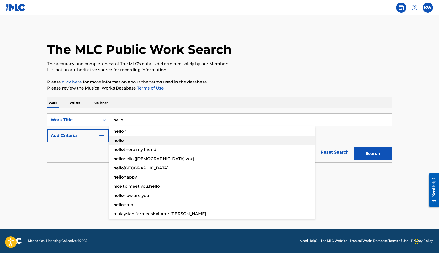
type input "hello"
click at [115, 141] on strong "hello" at bounding box center [118, 140] width 10 height 5
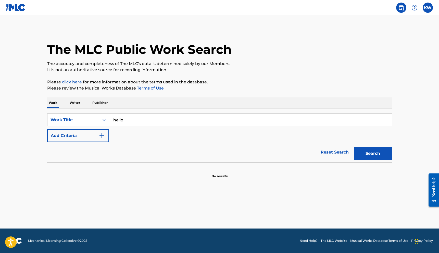
click at [100, 136] on img "Search Form" at bounding box center [102, 136] width 6 height 6
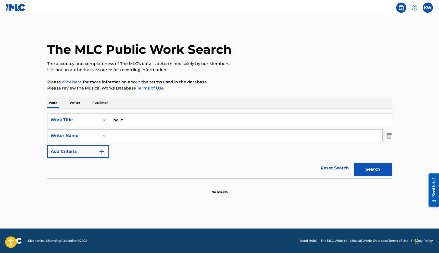
click at [120, 138] on input "Search Form" at bounding box center [246, 136] width 274 height 12
type input "kilogram3"
click at [361, 169] on button "Search" at bounding box center [373, 169] width 38 height 13
drag, startPoint x: 142, startPoint y: 137, endPoint x: 76, endPoint y: 136, distance: 66.4
click at [77, 136] on div "SearchWithCriteria06290a31-4683-462d-b9a2-cd12ba27c9d3 Writer Name kilogram3" at bounding box center [219, 135] width 345 height 13
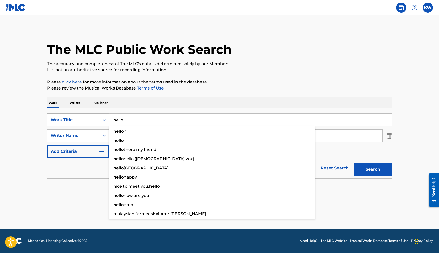
drag, startPoint x: 137, startPoint y: 122, endPoint x: 101, endPoint y: 115, distance: 37.0
click at [101, 115] on div "SearchWithCriteriaaee1d3fc-d49c-4feb-8fe2-b99e9836a2ba Work Title hello hello h…" at bounding box center [219, 120] width 345 height 13
click at [139, 116] on input "hello" at bounding box center [250, 120] width 283 height 12
click at [139, 119] on input "hello" at bounding box center [250, 120] width 283 height 12
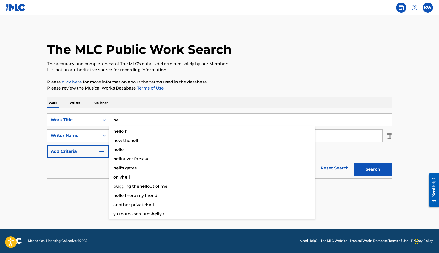
type input "h"
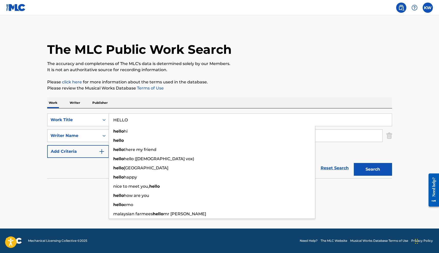
type input "HELLO"
click at [203, 98] on div "Work Writer Publisher" at bounding box center [219, 103] width 345 height 11
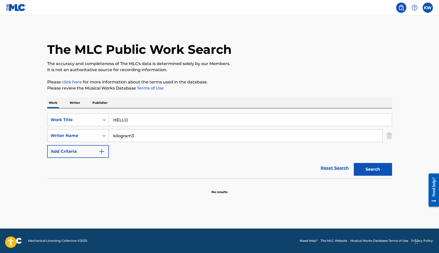
drag, startPoint x: 139, startPoint y: 136, endPoint x: 104, endPoint y: 133, distance: 34.8
click at [104, 134] on div "SearchWithCriteria06290a31-4683-462d-b9a2-cd12ba27c9d3 Writer Name kilogram3" at bounding box center [219, 135] width 345 height 13
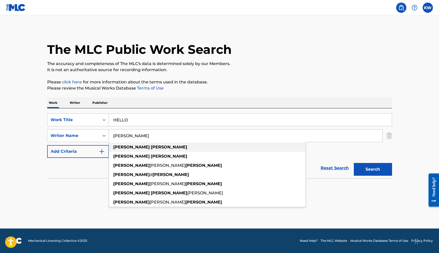
click at [164, 147] on div "kevin marshall" at bounding box center [207, 147] width 197 height 9
type input "kevin marshall"
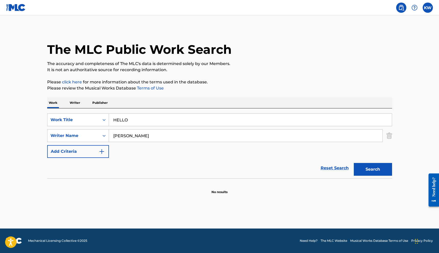
click at [370, 169] on button "Search" at bounding box center [373, 169] width 38 height 13
click at [100, 153] on img "Search Form" at bounding box center [102, 152] width 6 height 6
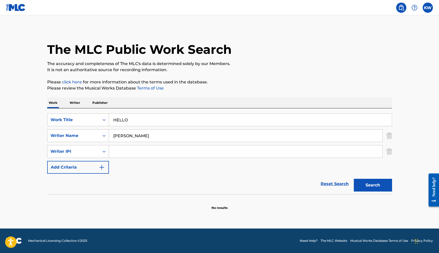
click at [390, 151] on img "Search Form" at bounding box center [390, 151] width 6 height 13
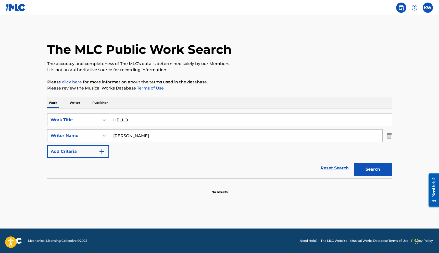
drag, startPoint x: 139, startPoint y: 121, endPoint x: 89, endPoint y: 116, distance: 49.7
click at [89, 117] on div "SearchWithCriteriaaee1d3fc-d49c-4feb-8fe2-b99e9836a2ba Work Title HELLO" at bounding box center [219, 120] width 345 height 13
click at [313, 149] on div "SearchWithCriteriaaee1d3fc-d49c-4feb-8fe2-b99e9836a2ba Work Title SearchWithCri…" at bounding box center [219, 136] width 345 height 44
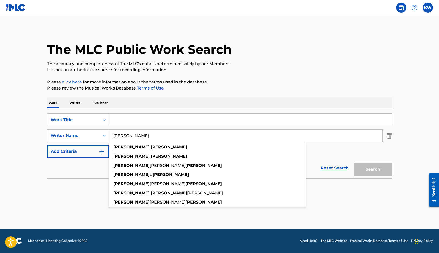
click at [308, 138] on input "kevin marshall" at bounding box center [246, 136] width 274 height 12
click at [126, 137] on input "kevin marshall" at bounding box center [246, 136] width 274 height 12
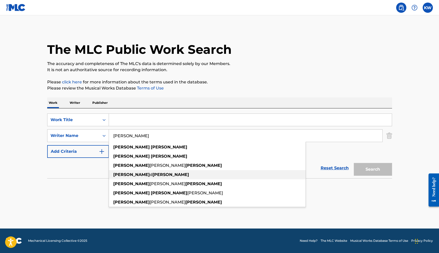
click at [153, 173] on strong "marshall" at bounding box center [171, 174] width 37 height 5
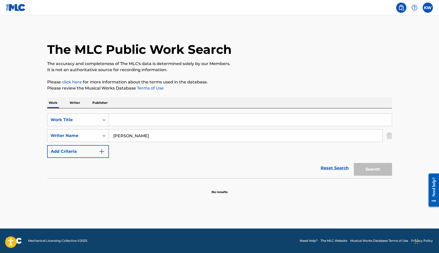
click at [293, 156] on div "SearchWithCriteriaaee1d3fc-d49c-4feb-8fe2-b99e9836a2ba Work Title SearchWithCri…" at bounding box center [219, 136] width 345 height 44
click at [281, 122] on input "Search Form" at bounding box center [250, 120] width 283 height 12
click at [101, 121] on div "Search Form" at bounding box center [104, 119] width 9 height 9
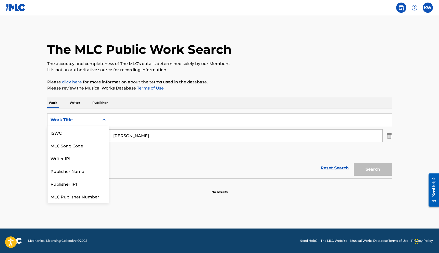
scroll to position [13, 0]
click at [67, 197] on div "Work Title" at bounding box center [77, 196] width 61 height 13
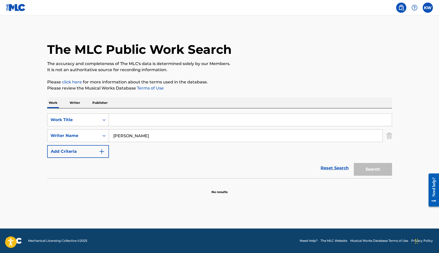
click at [127, 122] on input "Search Form" at bounding box center [250, 120] width 283 height 12
drag, startPoint x: 167, startPoint y: 136, endPoint x: 103, endPoint y: 134, distance: 63.9
click at [104, 135] on div "SearchWithCriteria06290a31-4683-462d-b9a2-cd12ba27c9d3 Writer Name kevin d mars…" at bounding box center [219, 135] width 345 height 13
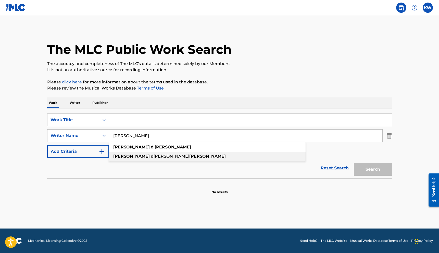
click at [154, 156] on span "arnell" at bounding box center [172, 156] width 36 height 5
type input "kevin darnell marshall"
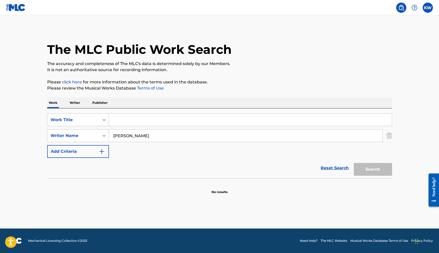
click at [309, 157] on div "SearchWithCriteria2ea82cc7-3efe-45e5-8233-9dc4f111bb73 Work Title SearchWithCri…" at bounding box center [219, 136] width 345 height 44
click at [154, 122] on input "Search Form" at bounding box center [250, 120] width 283 height 12
type input "k"
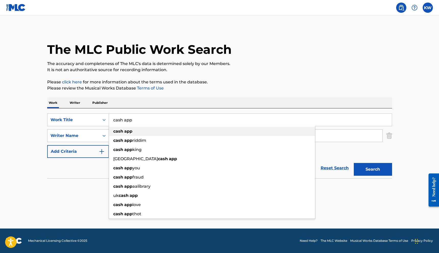
type input "cash app"
click at [162, 132] on div "cash app" at bounding box center [212, 131] width 206 height 9
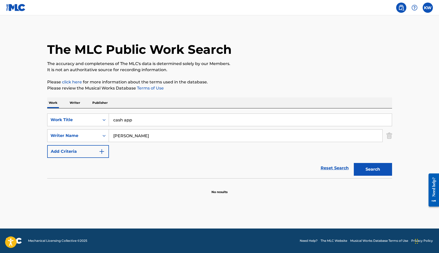
click at [379, 164] on button "Search" at bounding box center [373, 169] width 38 height 13
click at [77, 102] on p "Writer" at bounding box center [75, 103] width 14 height 11
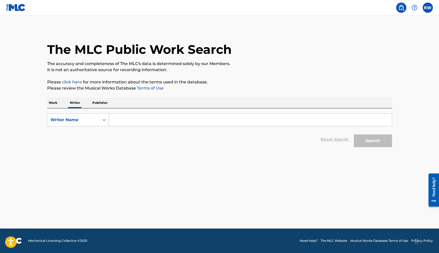
click at [142, 123] on input "Search Form" at bounding box center [250, 120] width 283 height 12
paste input "kevin d marshall"
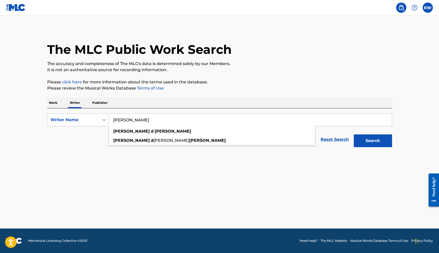
type input "kevin d marshall"
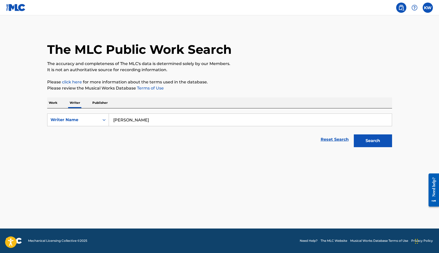
click at [372, 142] on button "Search" at bounding box center [373, 141] width 38 height 13
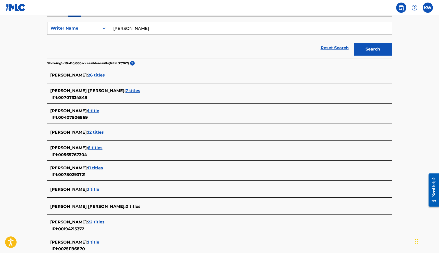
scroll to position [94, 0]
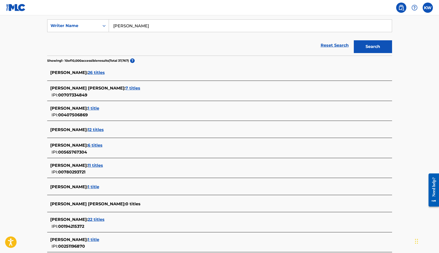
click at [99, 108] on span "1 title" at bounding box center [93, 108] width 11 height 5
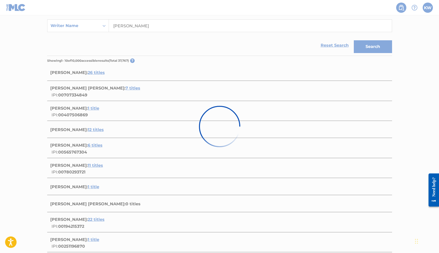
scroll to position [9, 0]
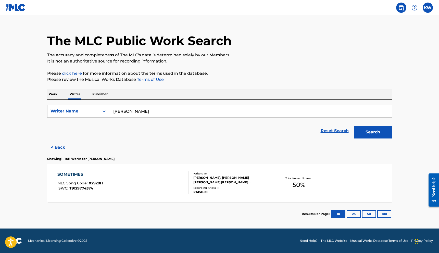
click at [60, 147] on button "< Back" at bounding box center [62, 147] width 31 height 13
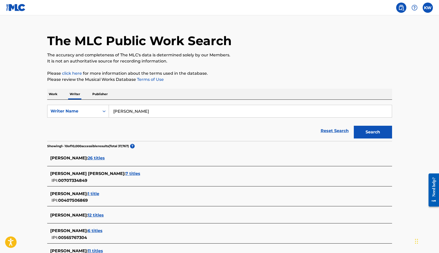
click at [98, 158] on span "26 titles" at bounding box center [96, 158] width 17 height 5
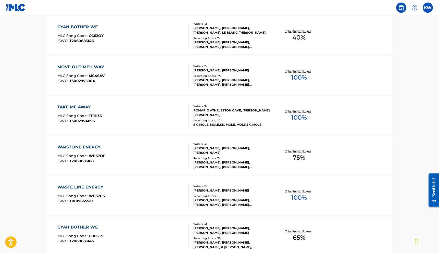
scroll to position [0, 0]
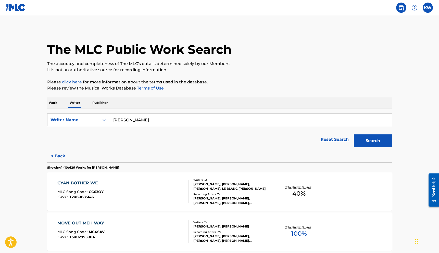
click at [61, 157] on button "< Back" at bounding box center [62, 156] width 31 height 13
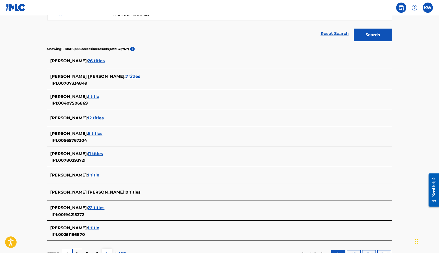
scroll to position [107, 0]
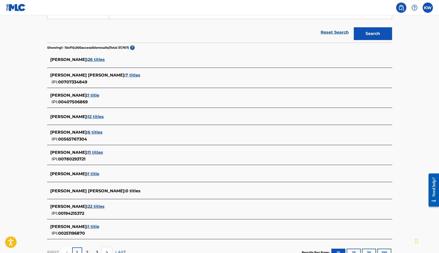
click at [99, 94] on span "1 title" at bounding box center [93, 95] width 11 height 5
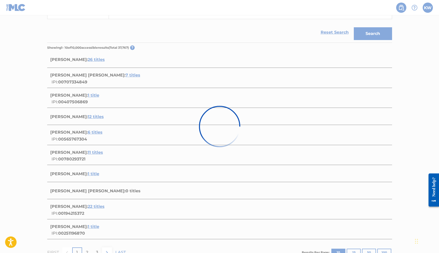
scroll to position [9, 0]
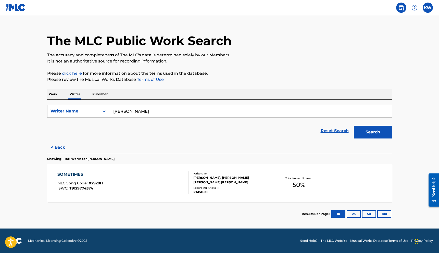
click at [180, 180] on div "SOMETIMES MLC Song Code : X2928H ISWC : T9129774374" at bounding box center [122, 183] width 131 height 23
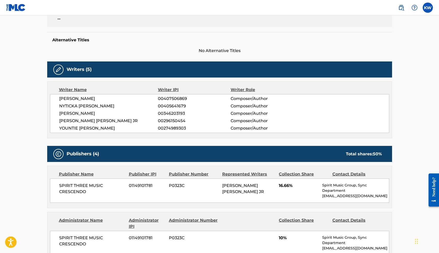
scroll to position [122, 0]
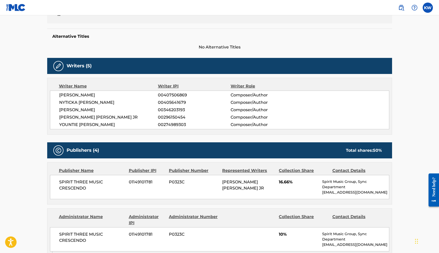
drag, startPoint x: 128, startPoint y: 124, endPoint x: 54, endPoint y: 126, distance: 73.6
click at [54, 126] on div "KEVIN D MARSHALL 00407506869 Composer/Author NYTICKA SCHARYNE HEMINGWAY 0040564…" at bounding box center [220, 110] width 340 height 39
click at [116, 131] on div "Writer Name Writer IPI Writer Role KEVIN D MARSHALL 00407506869 Composer/Author…" at bounding box center [219, 106] width 345 height 57
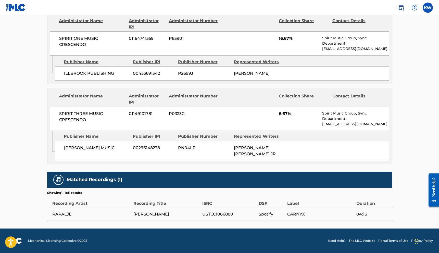
scroll to position [0, 0]
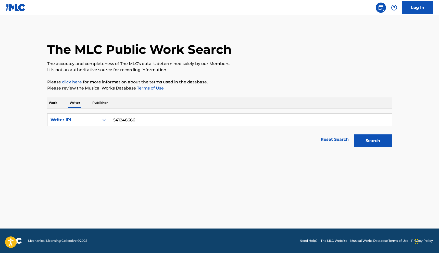
click at [355, 240] on link "Musical Works Database Terms of Use" at bounding box center [380, 241] width 58 height 5
